Goal: Navigation & Orientation: Find specific page/section

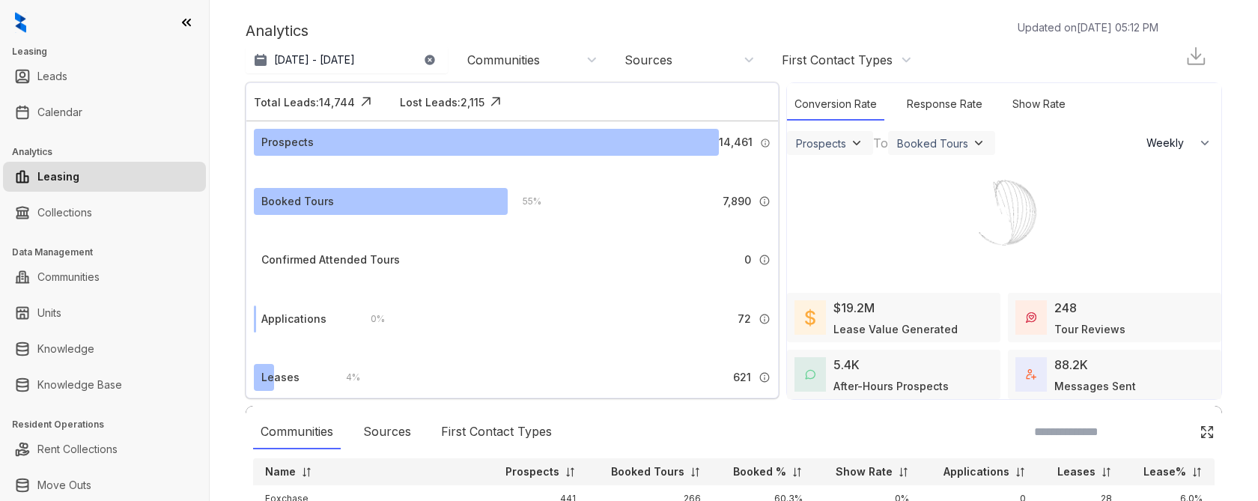
select select "******"
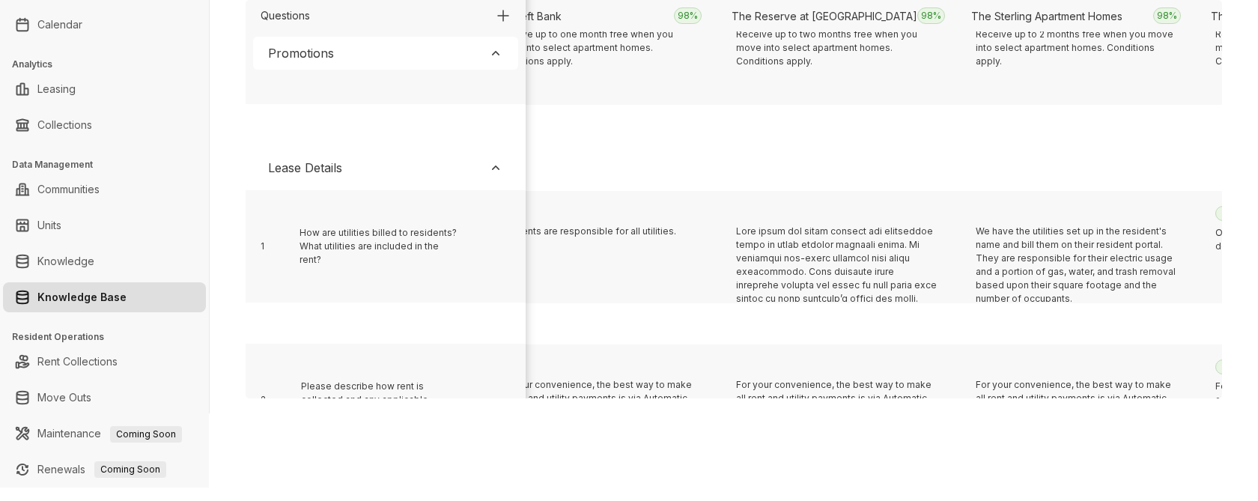
scroll to position [308, 6999]
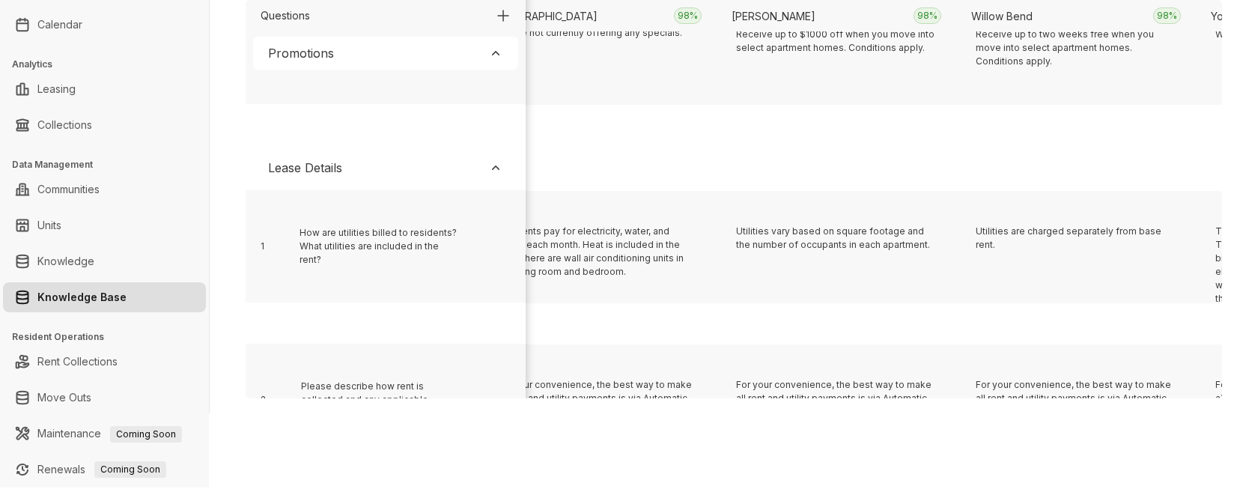
scroll to position [308, 2208]
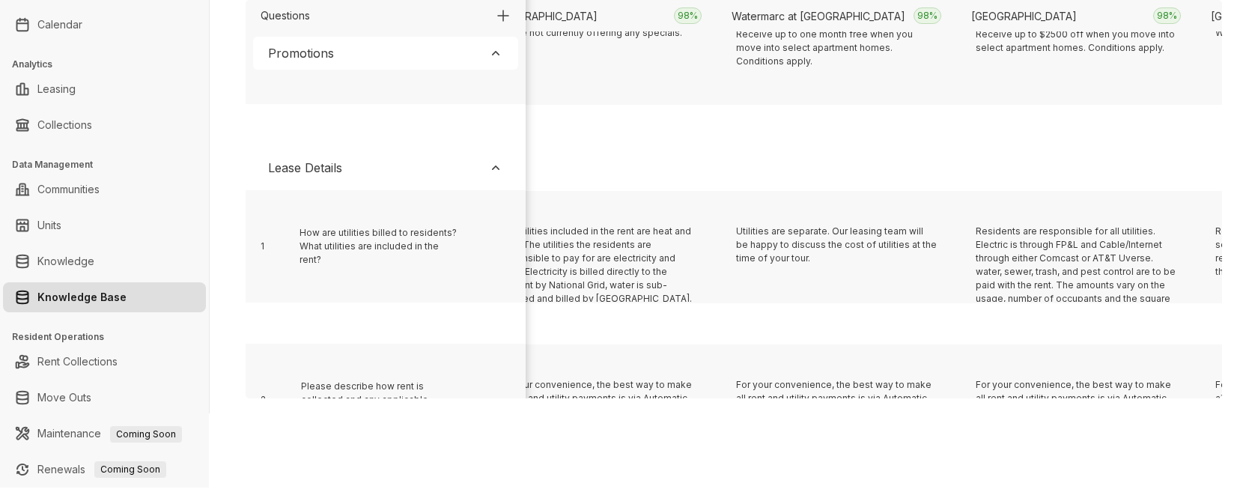
scroll to position [308, 5562]
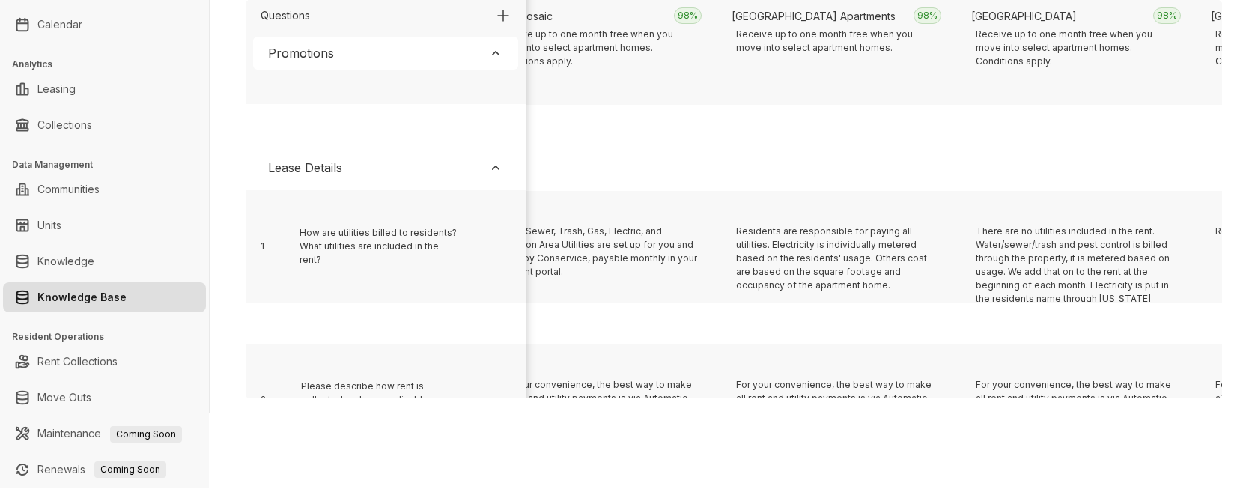
scroll to position [308, 8676]
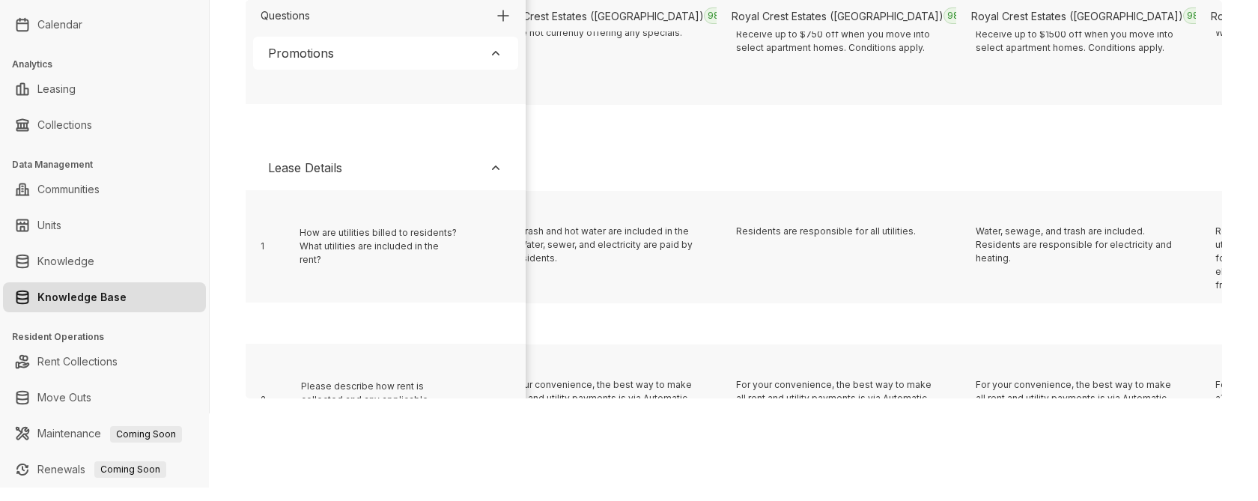
scroll to position [308, 14425]
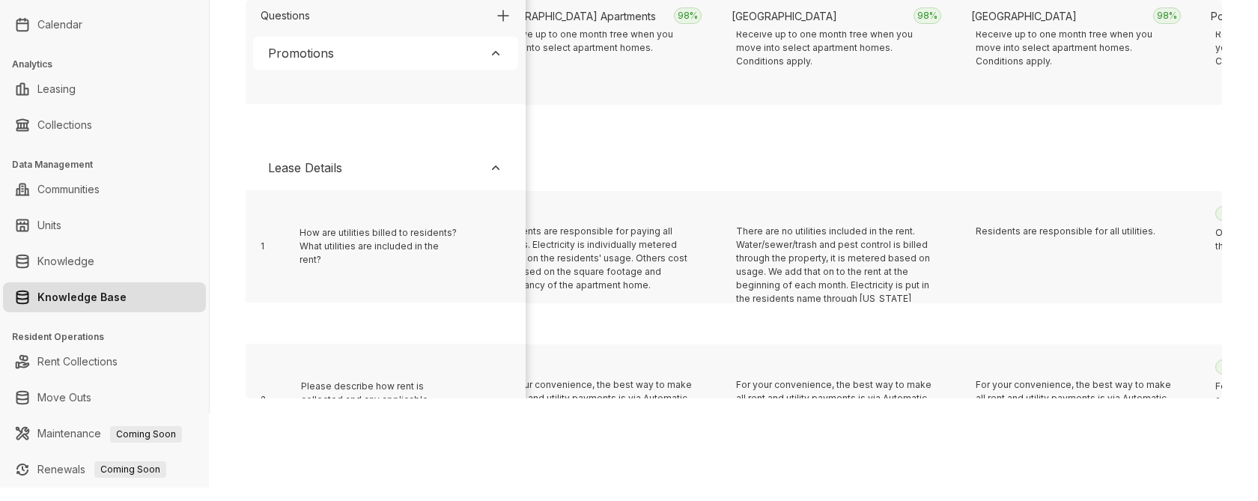
scroll to position [308, 2448]
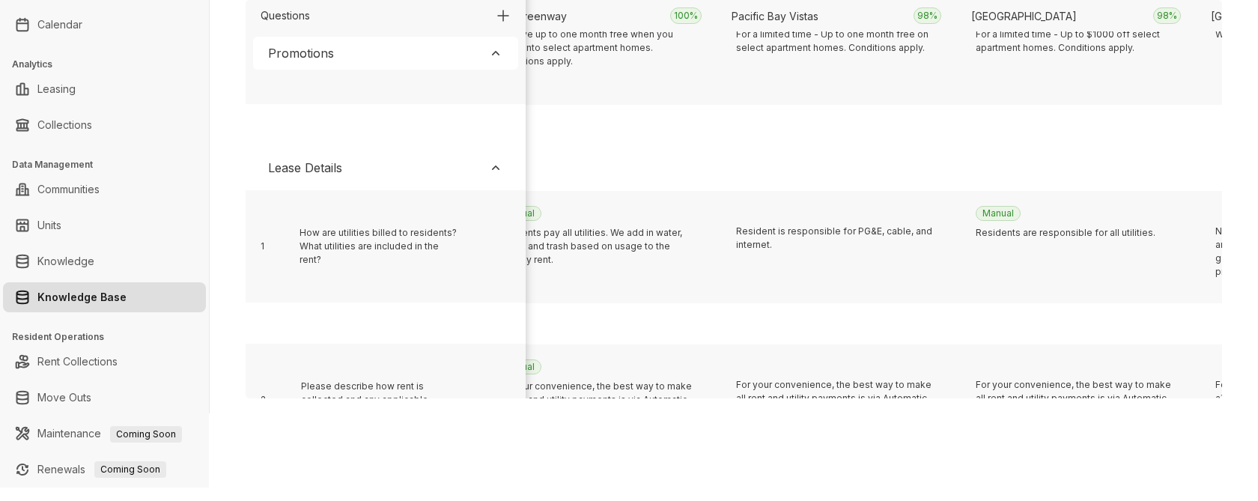
scroll to position [308, 9634]
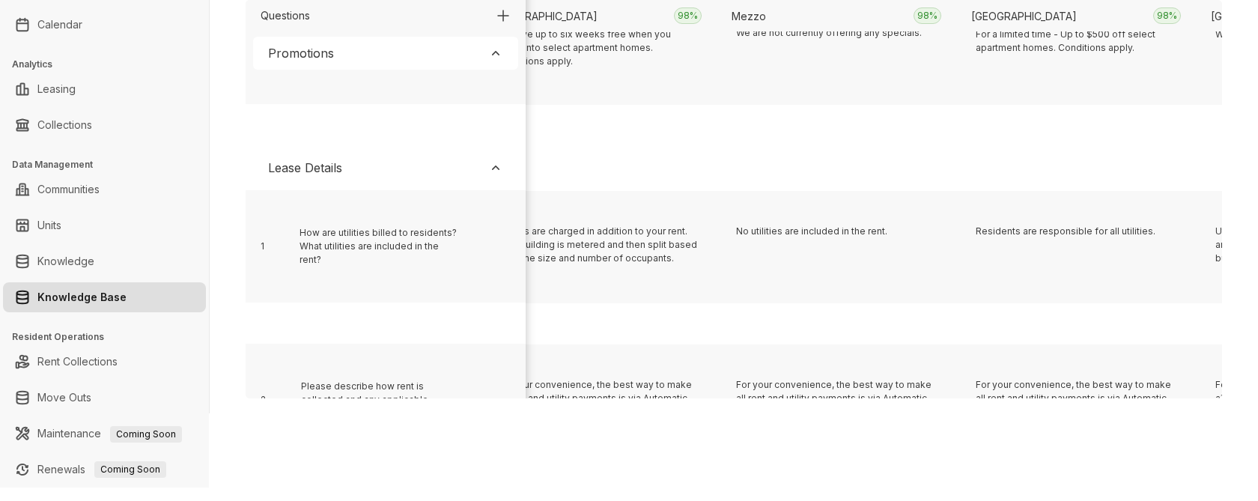
scroll to position [308, 531]
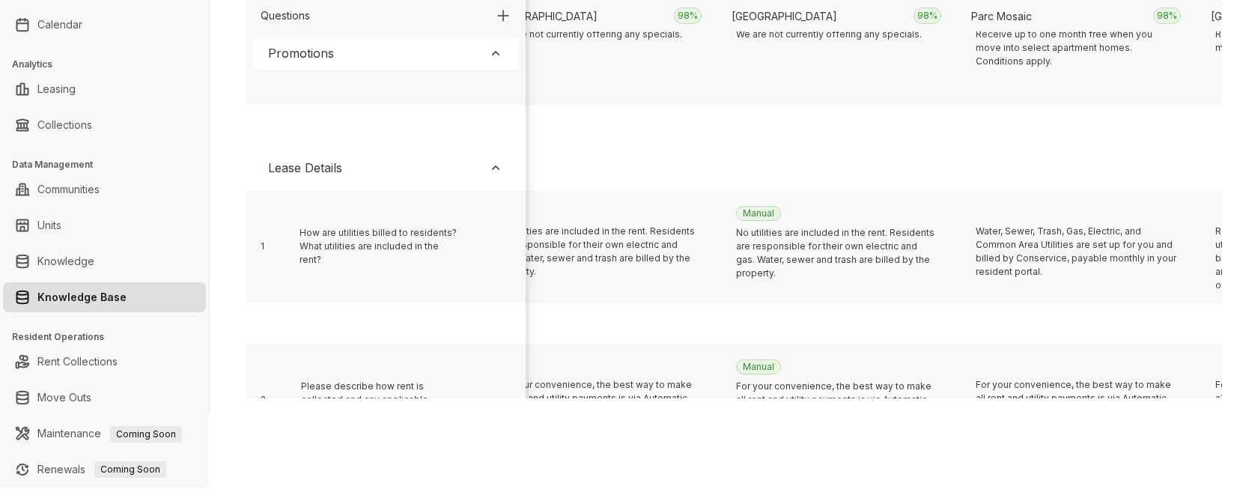
scroll to position [308, 8915]
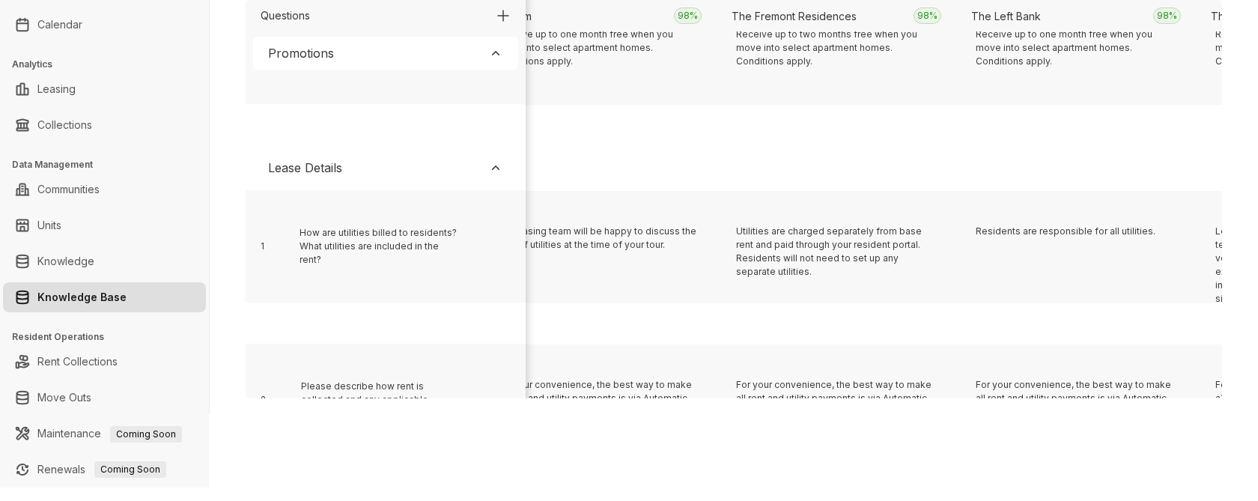
scroll to position [308, 17778]
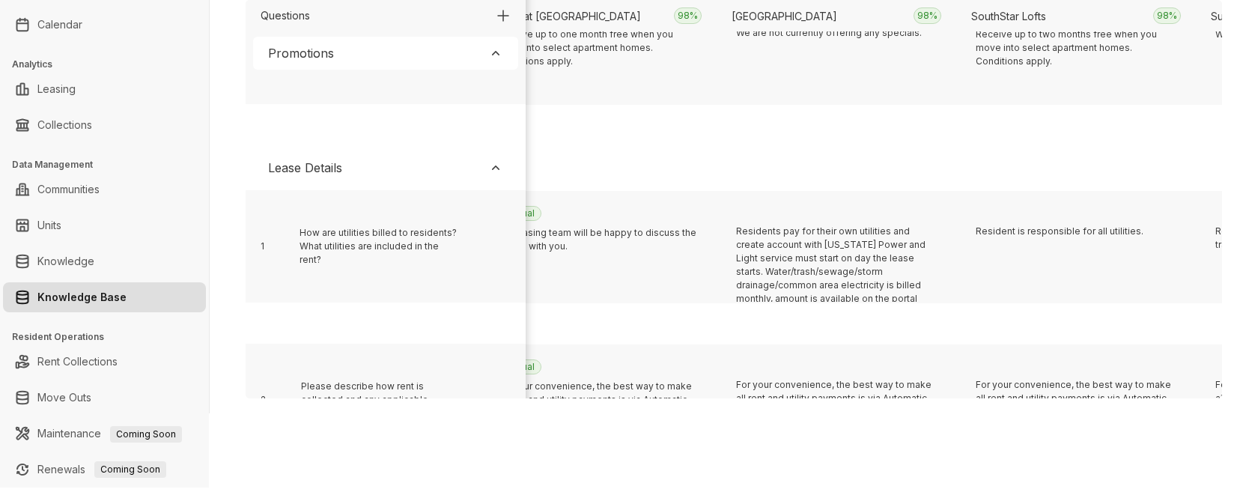
scroll to position [308, 1490]
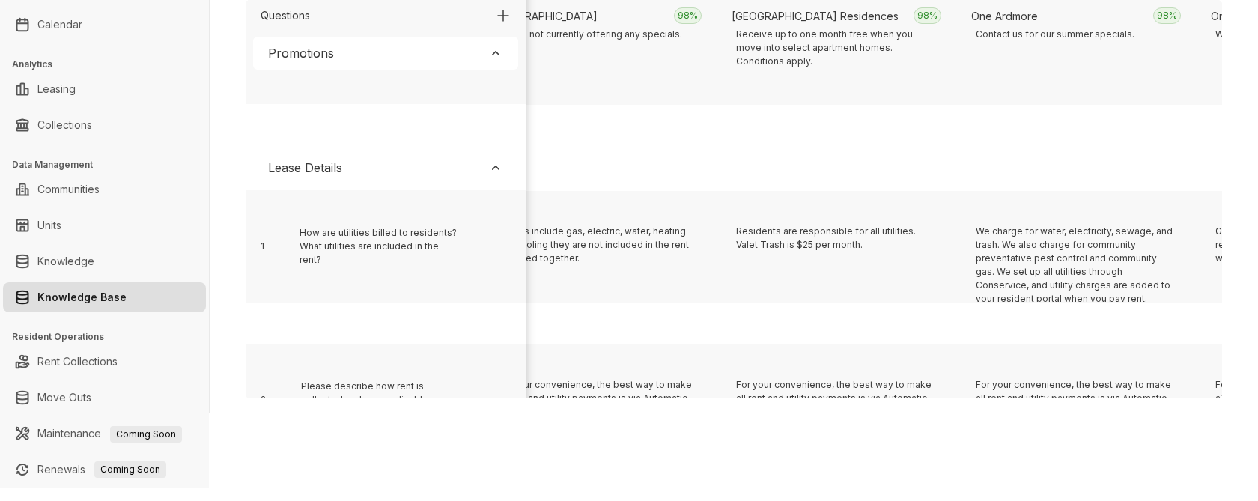
scroll to position [308, 4604]
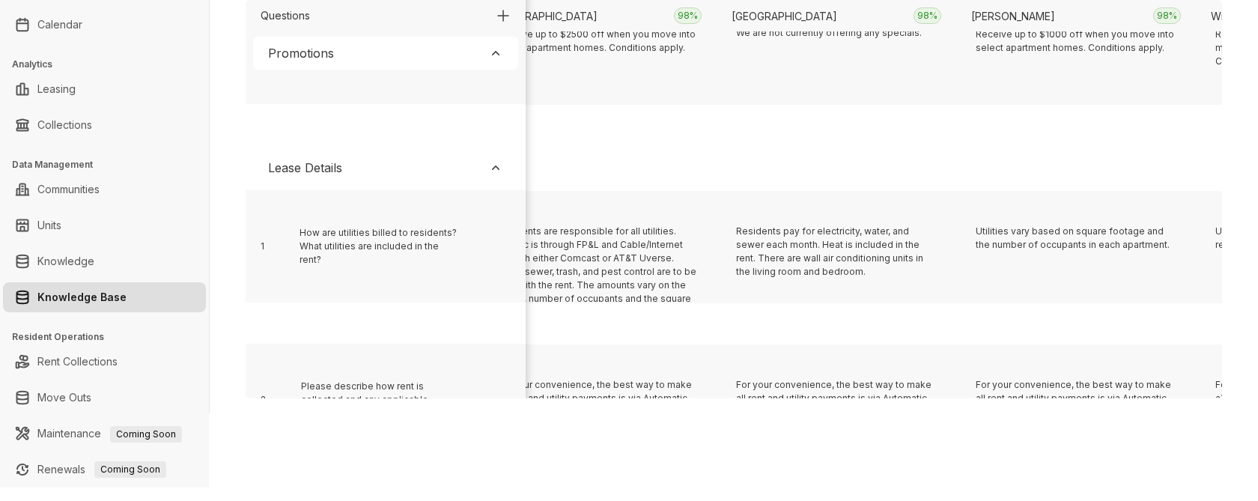
scroll to position [308, 18497]
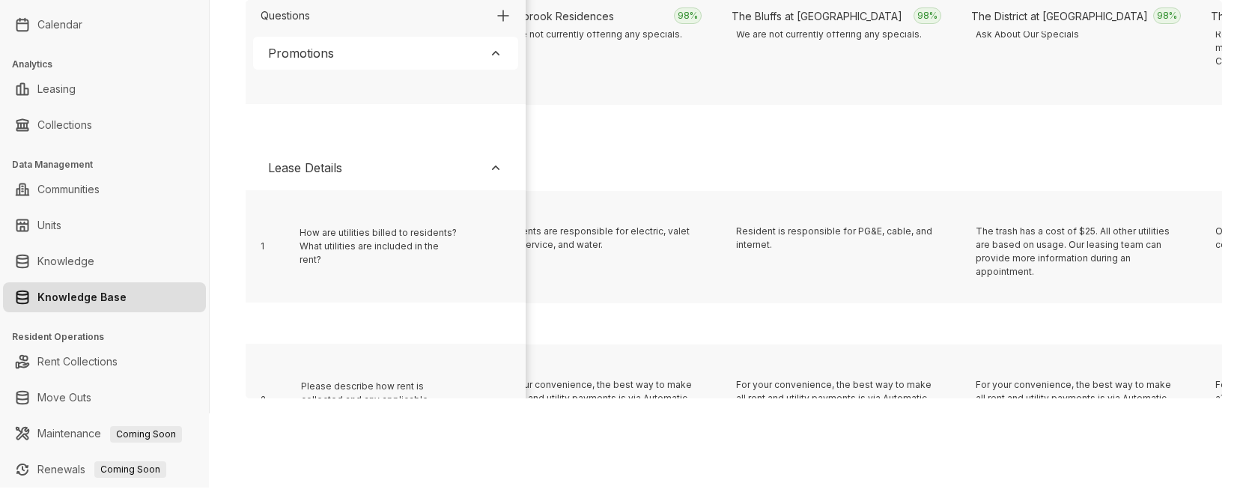
scroll to position [308, 1250]
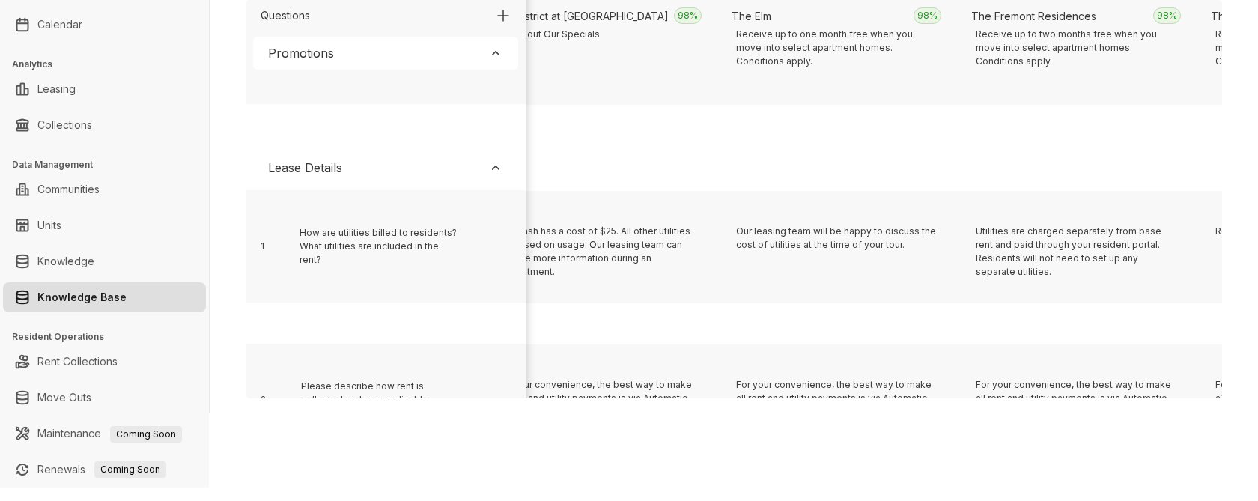
scroll to position [308, 15862]
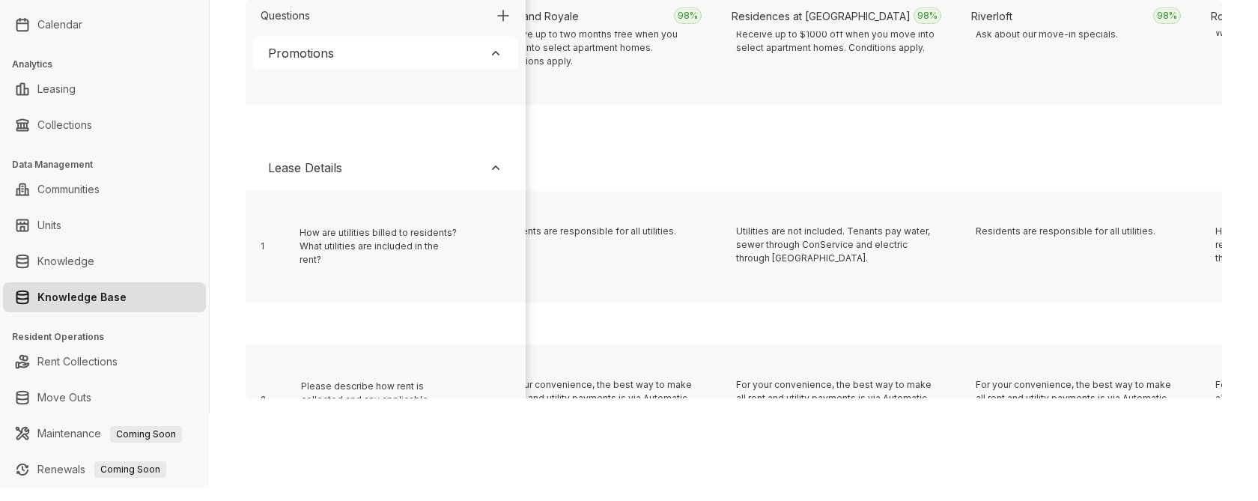
scroll to position [308, 10113]
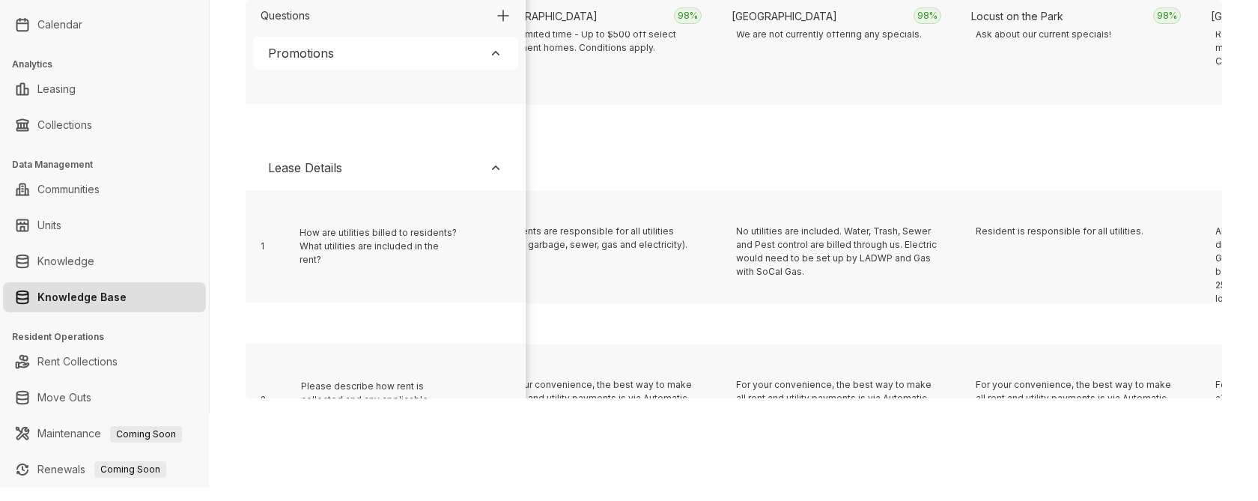
scroll to position [308, 4843]
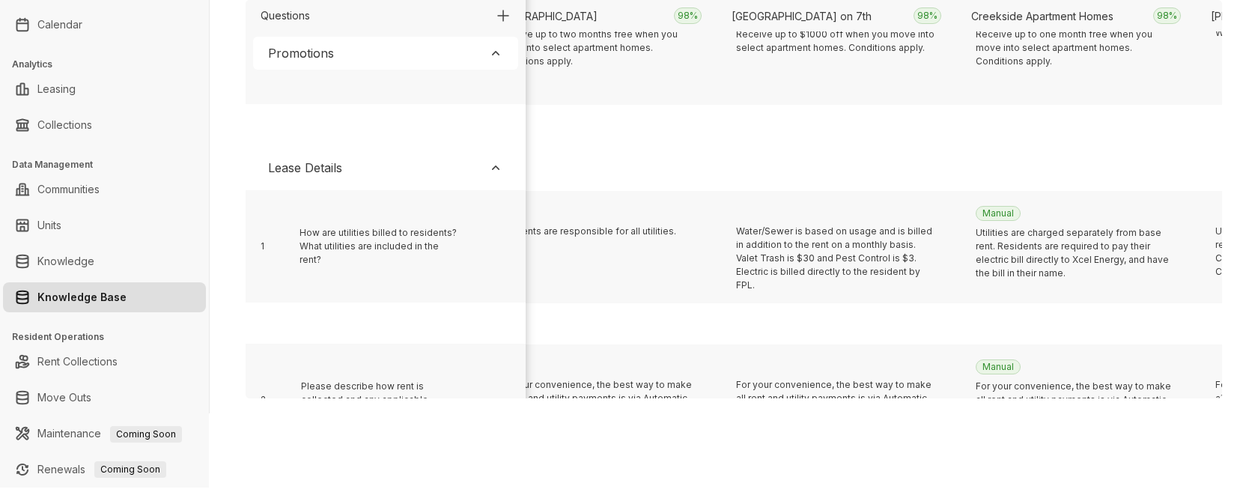
scroll to position [308, 2927]
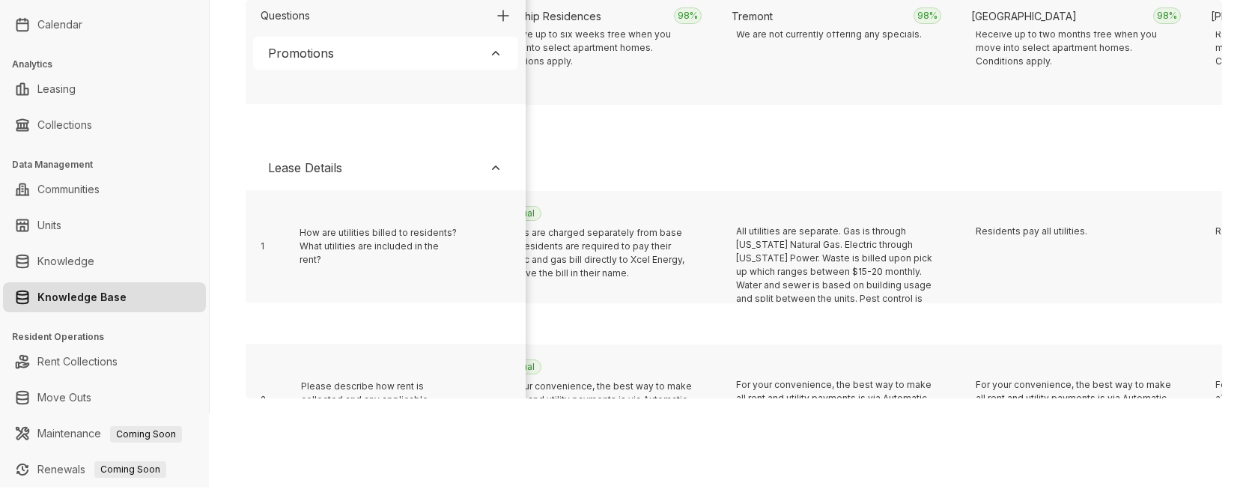
scroll to position [308, 18736]
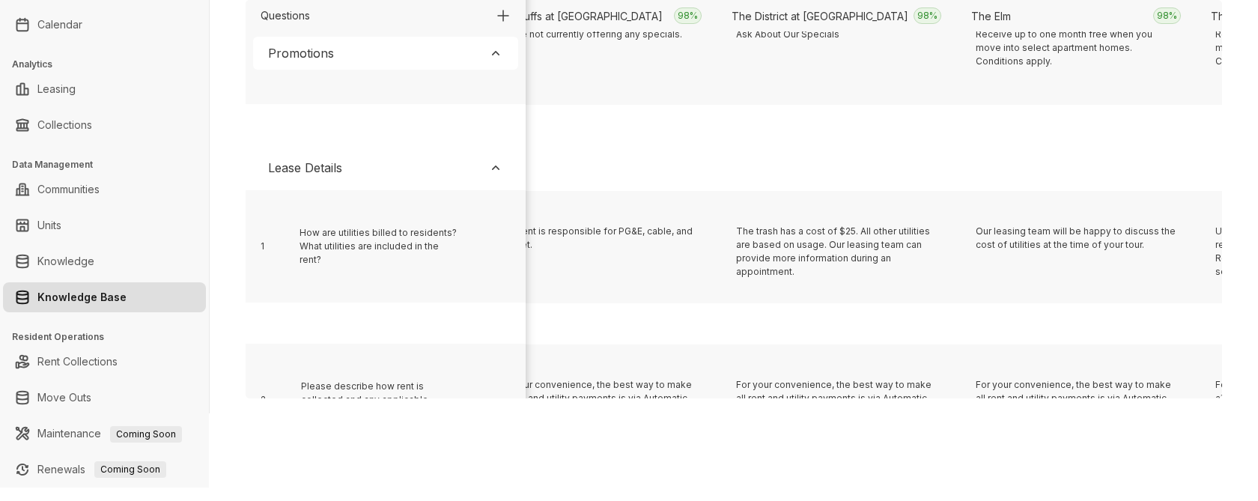
scroll to position [308, 11790]
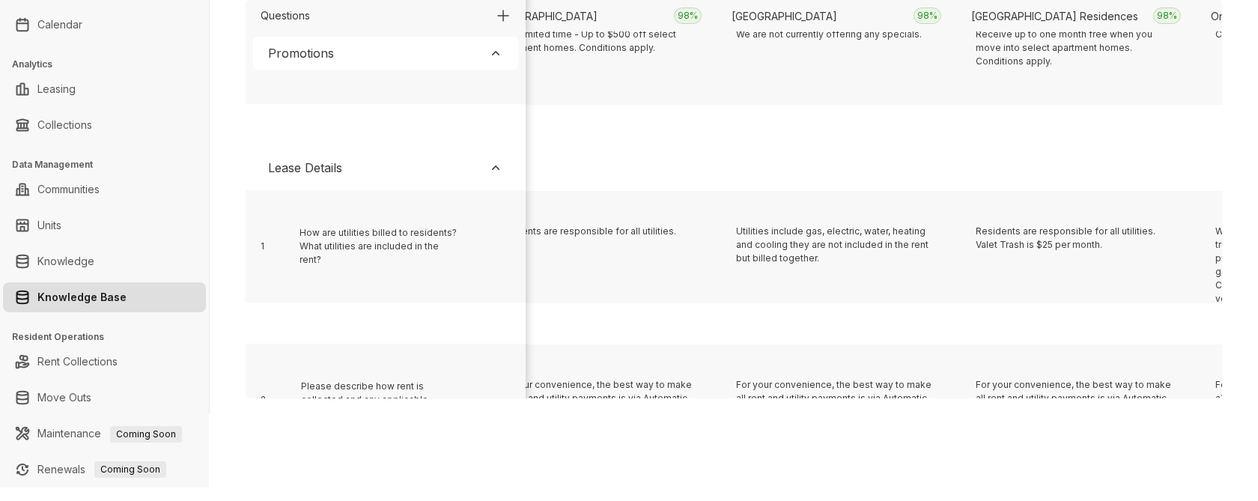
scroll to position [308, 3166]
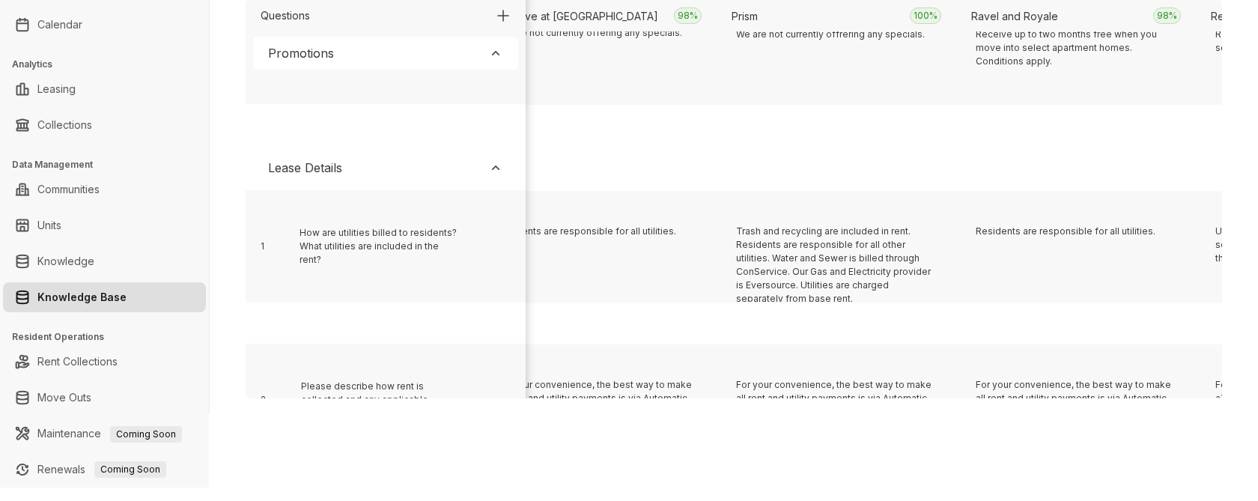
scroll to position [308, 6520]
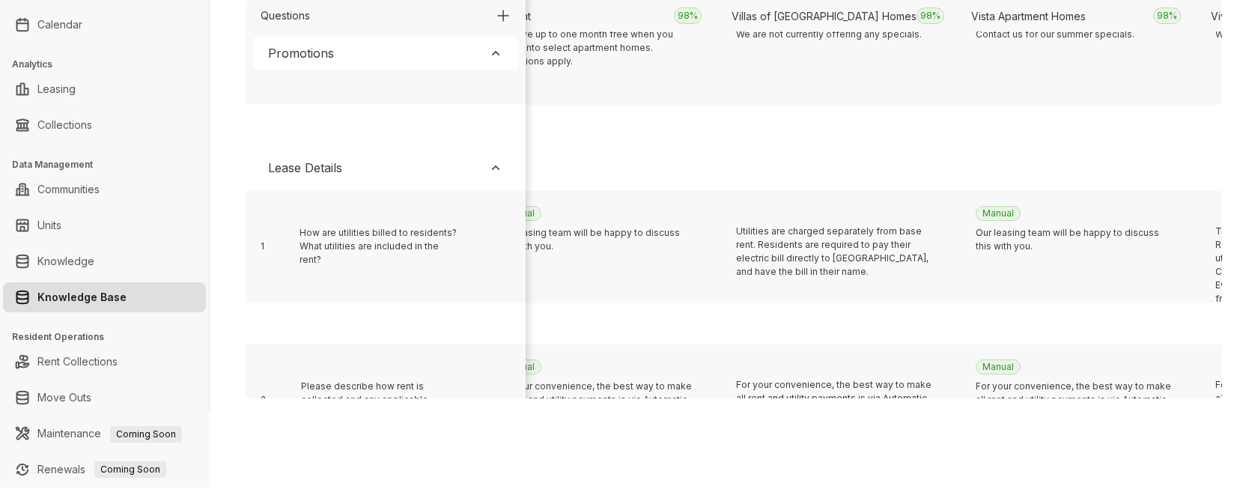
scroll to position [308, 4125]
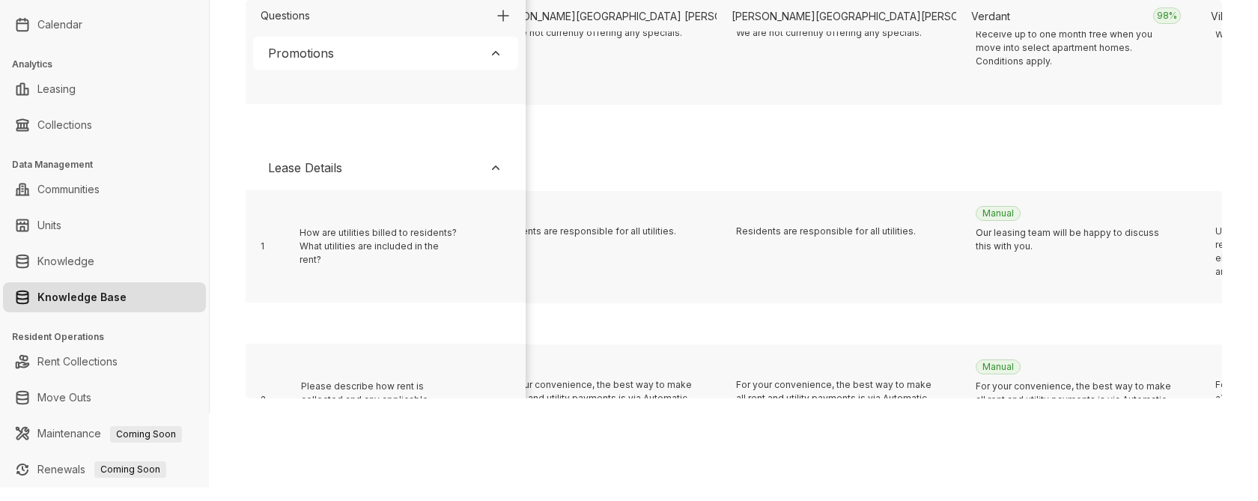
scroll to position [308, 14664]
